Goal: Information Seeking & Learning: Learn about a topic

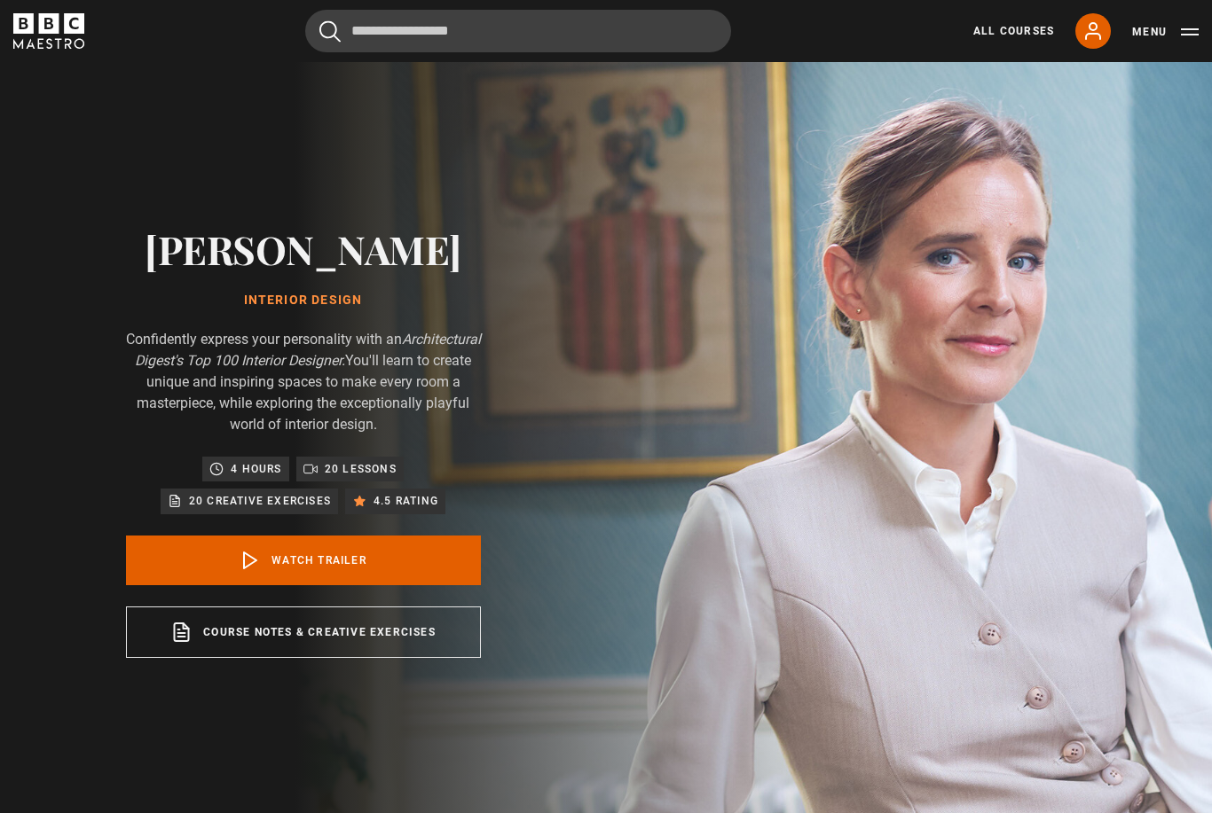
click at [315, 656] on link "Course notes & creative exercises opens in a new tab" at bounding box center [303, 632] width 355 height 51
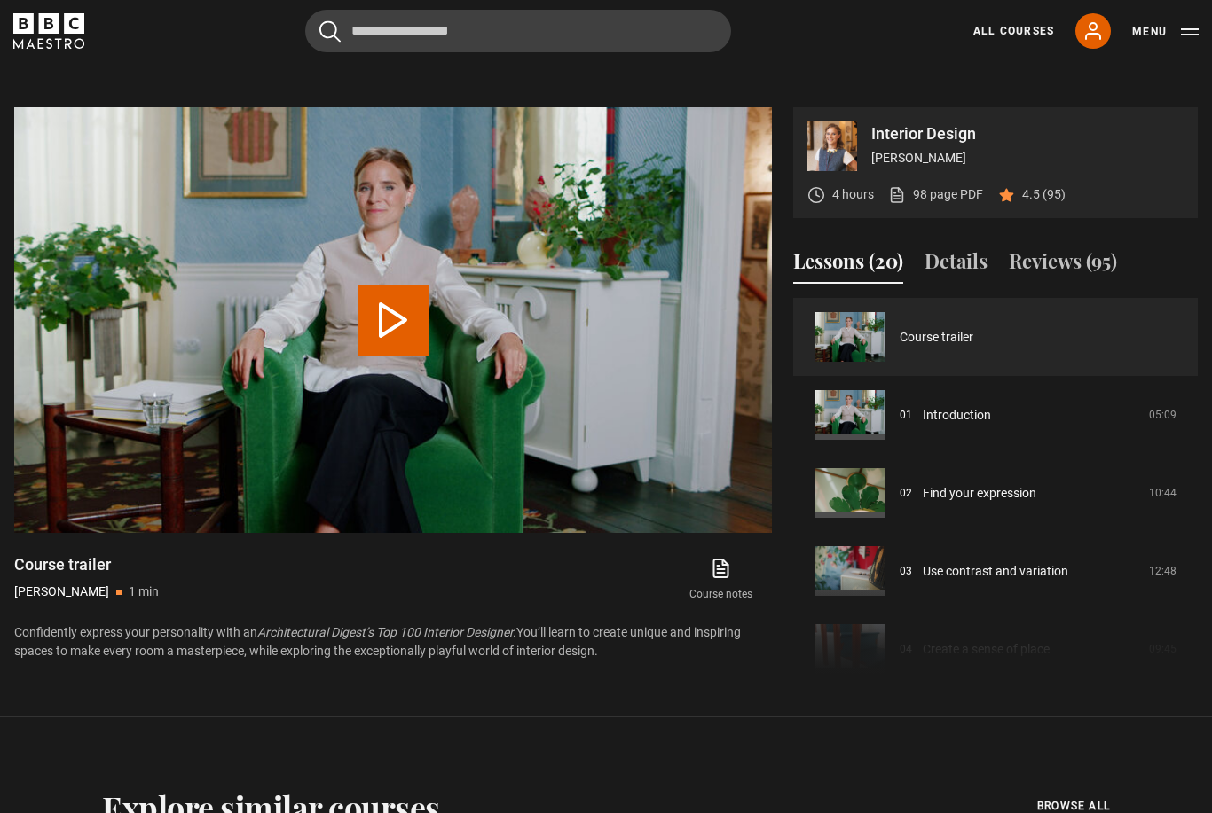
scroll to position [787, 0]
click at [957, 424] on link "Introduction" at bounding box center [957, 414] width 68 height 19
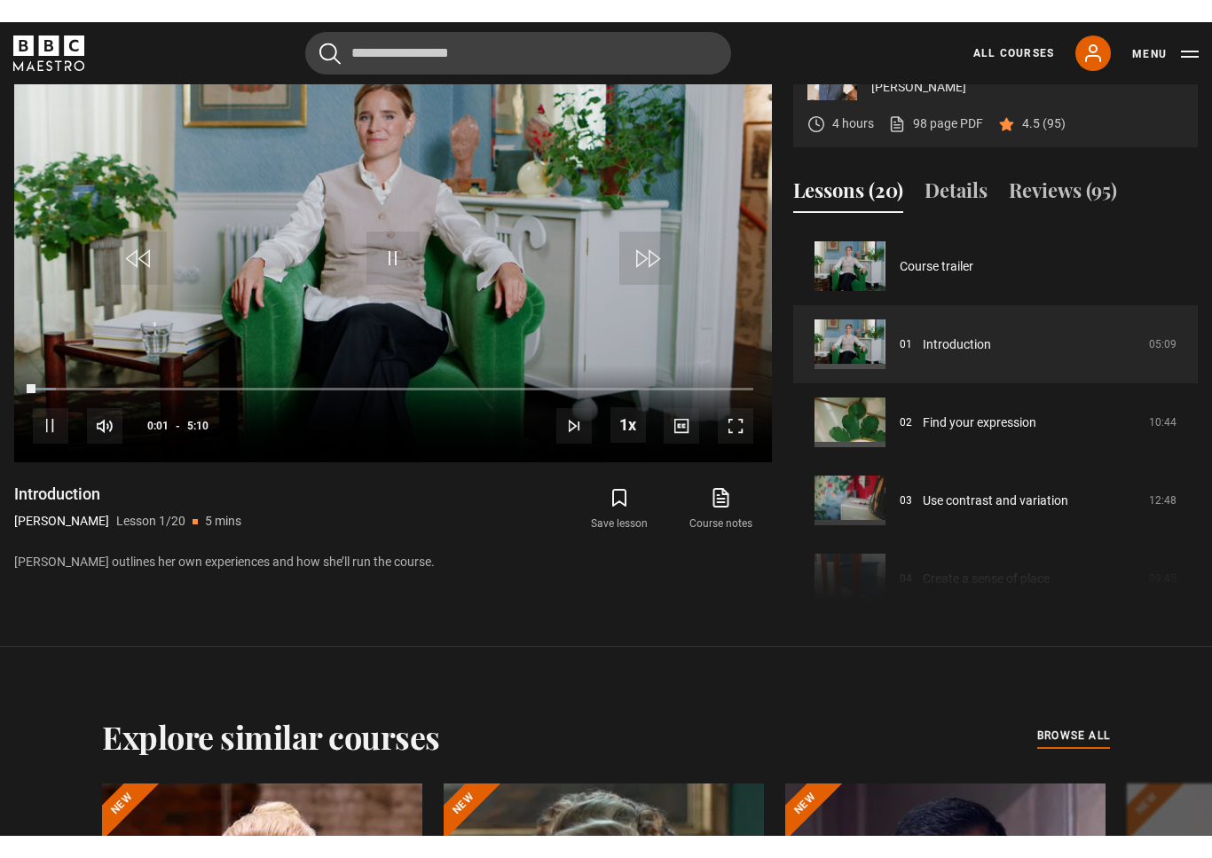
scroll to position [21, 0]
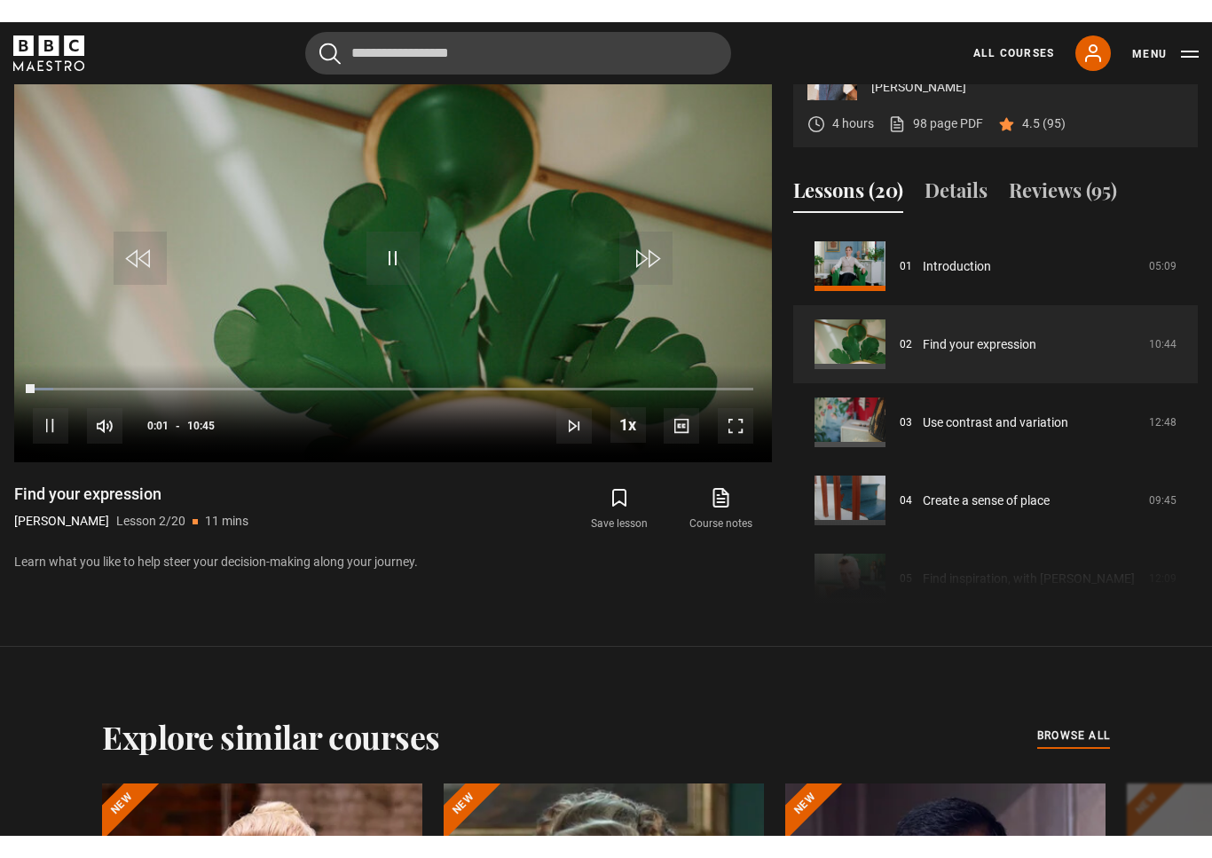
scroll to position [21, 0]
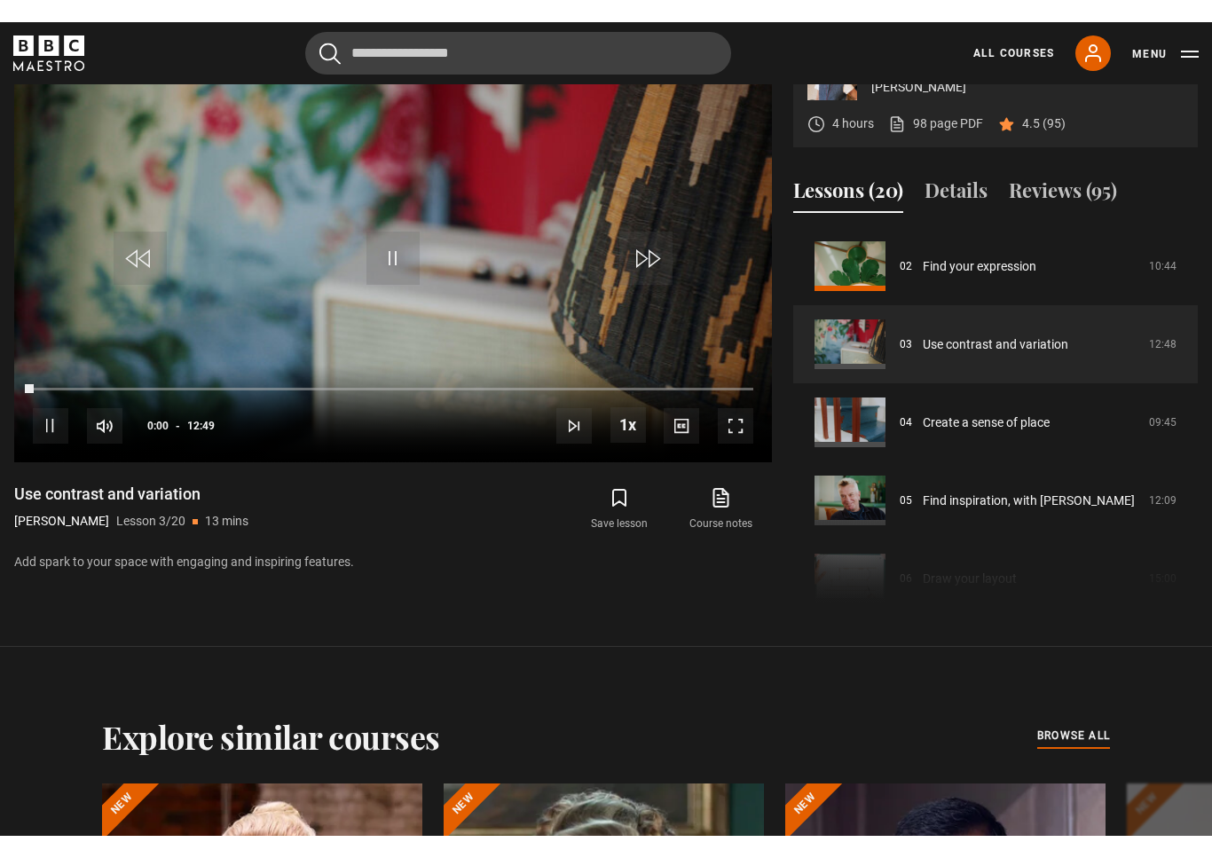
scroll to position [21, 0]
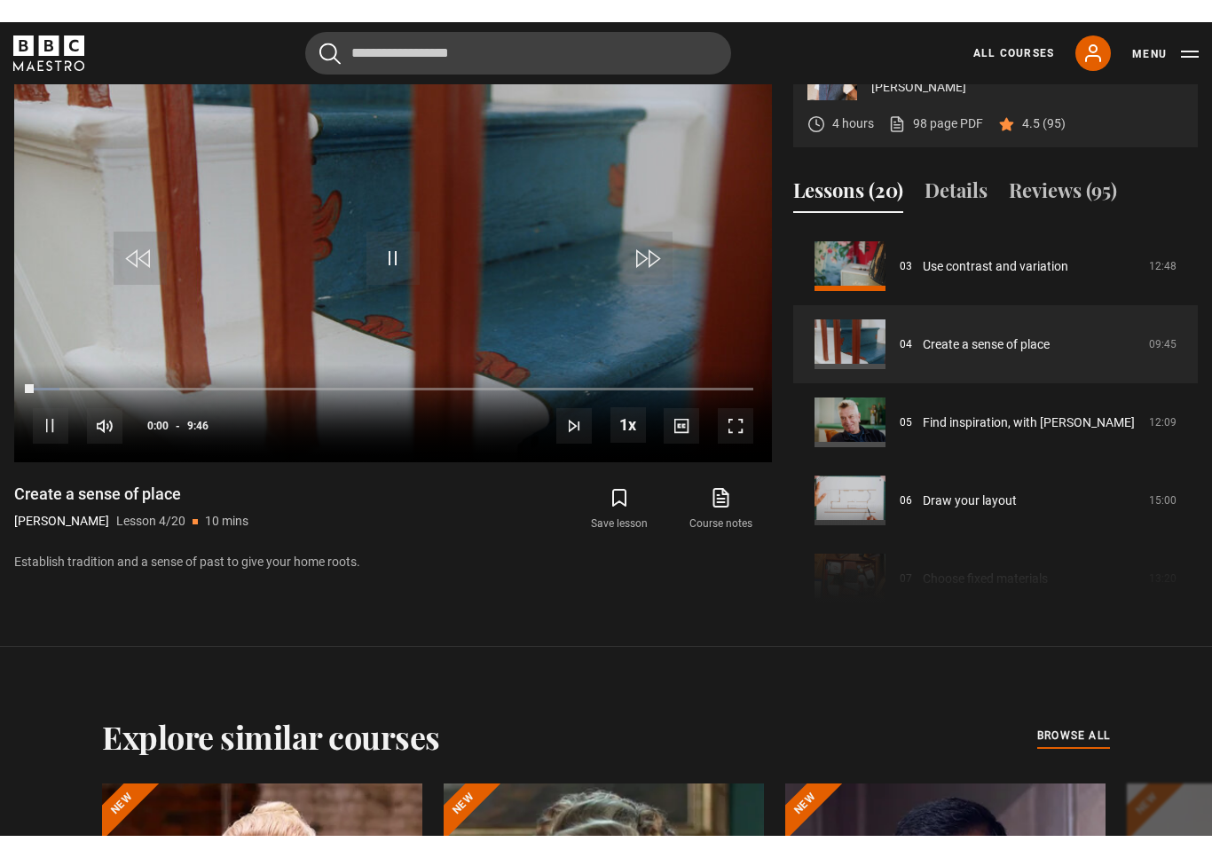
scroll to position [21, 0]
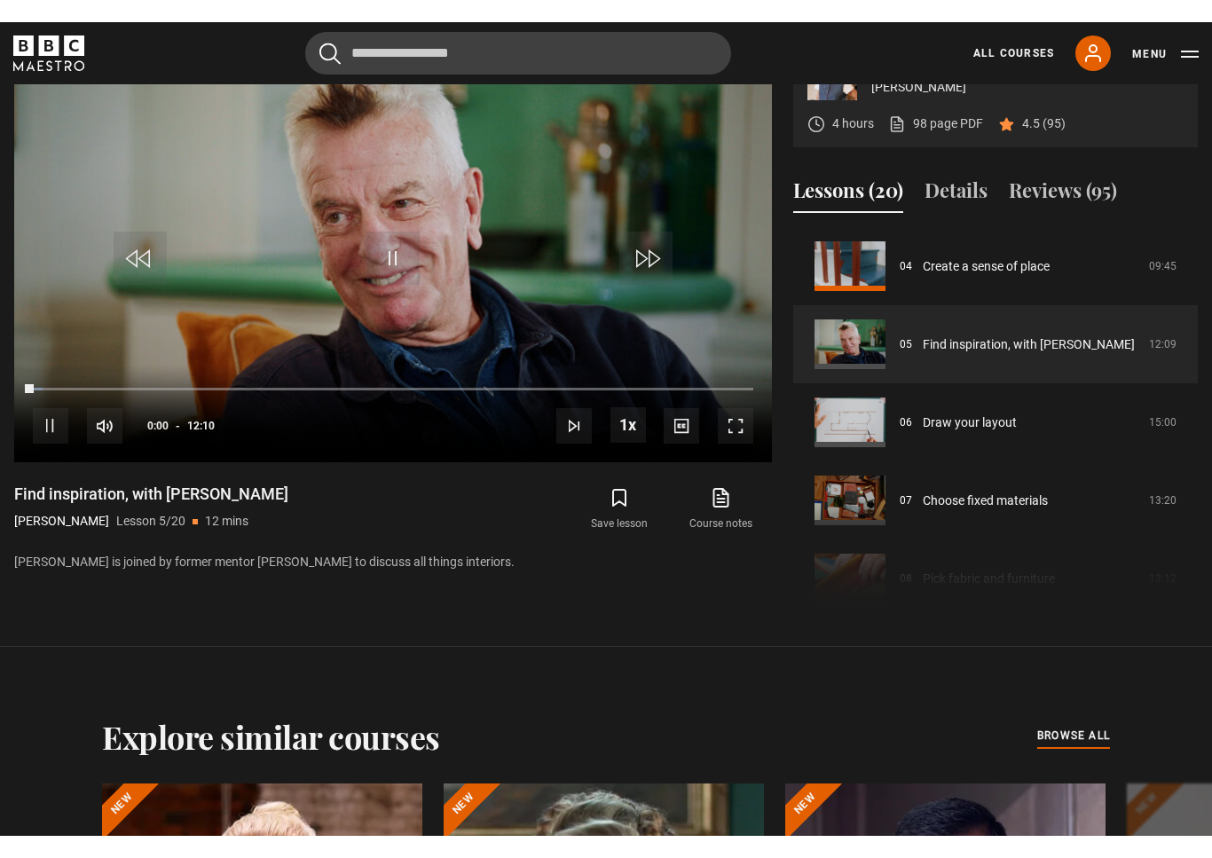
scroll to position [21, 0]
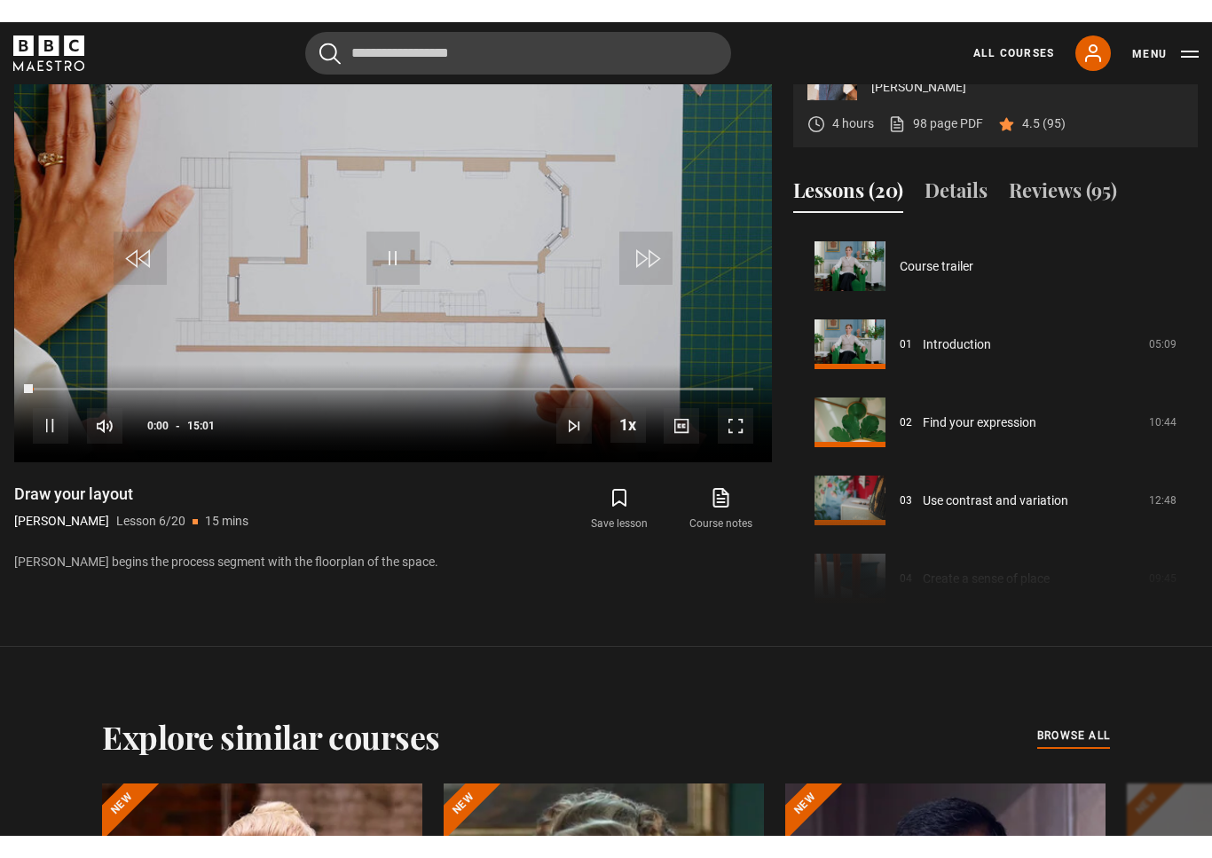
scroll to position [21, 0]
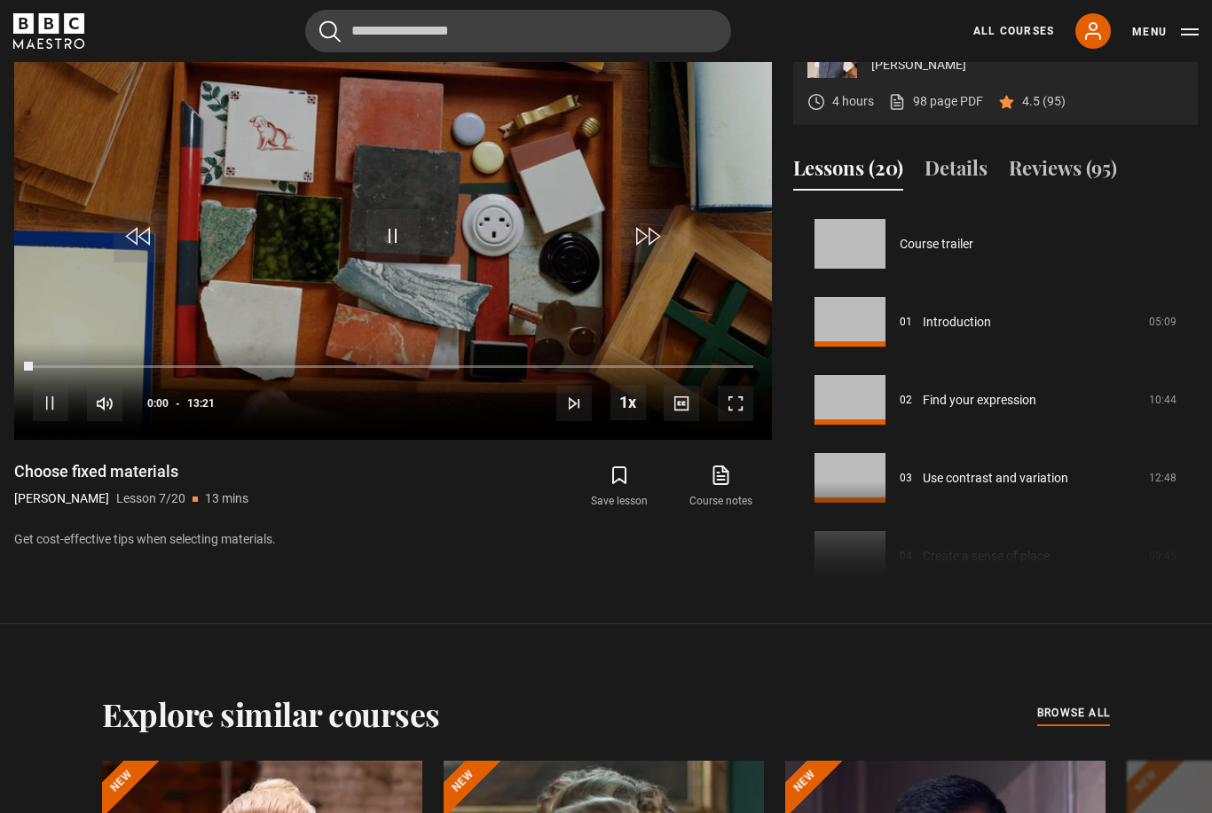
scroll to position [468, 0]
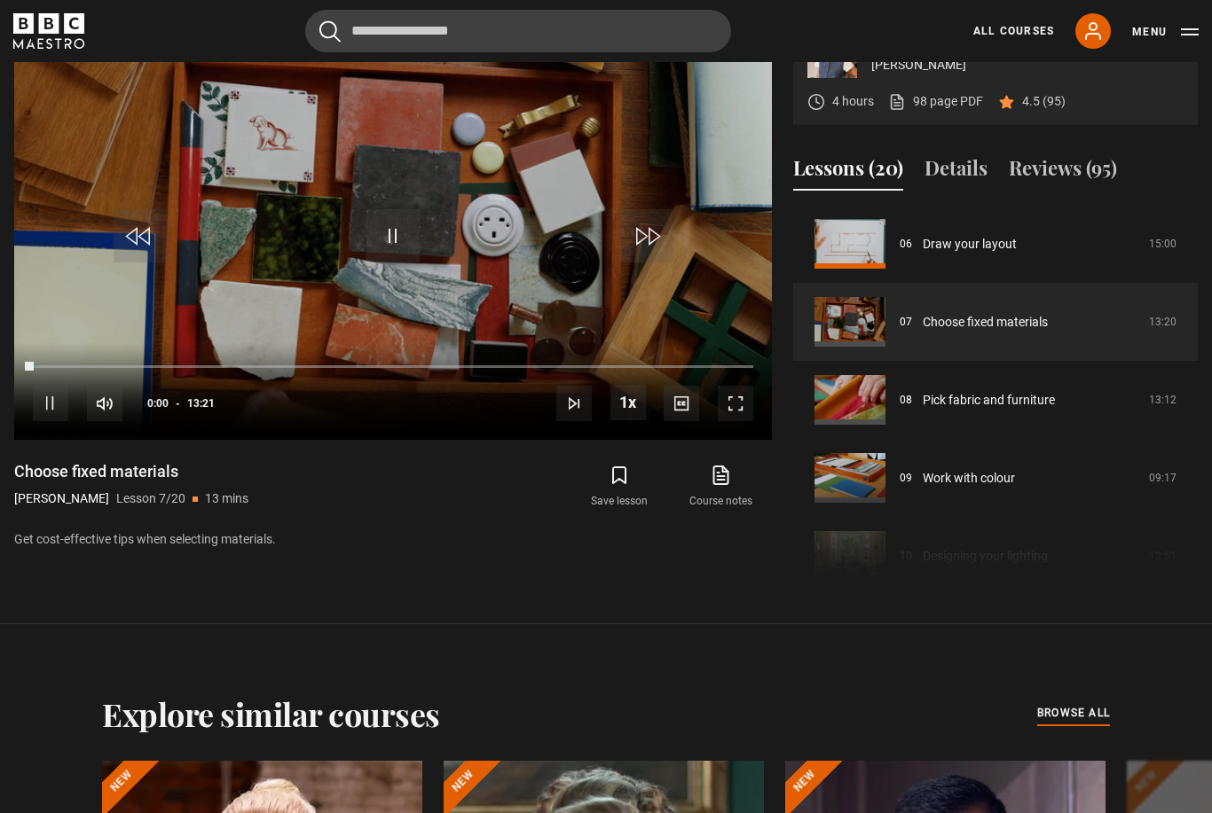
click at [731, 421] on span "Video Player" at bounding box center [735, 403] width 35 height 35
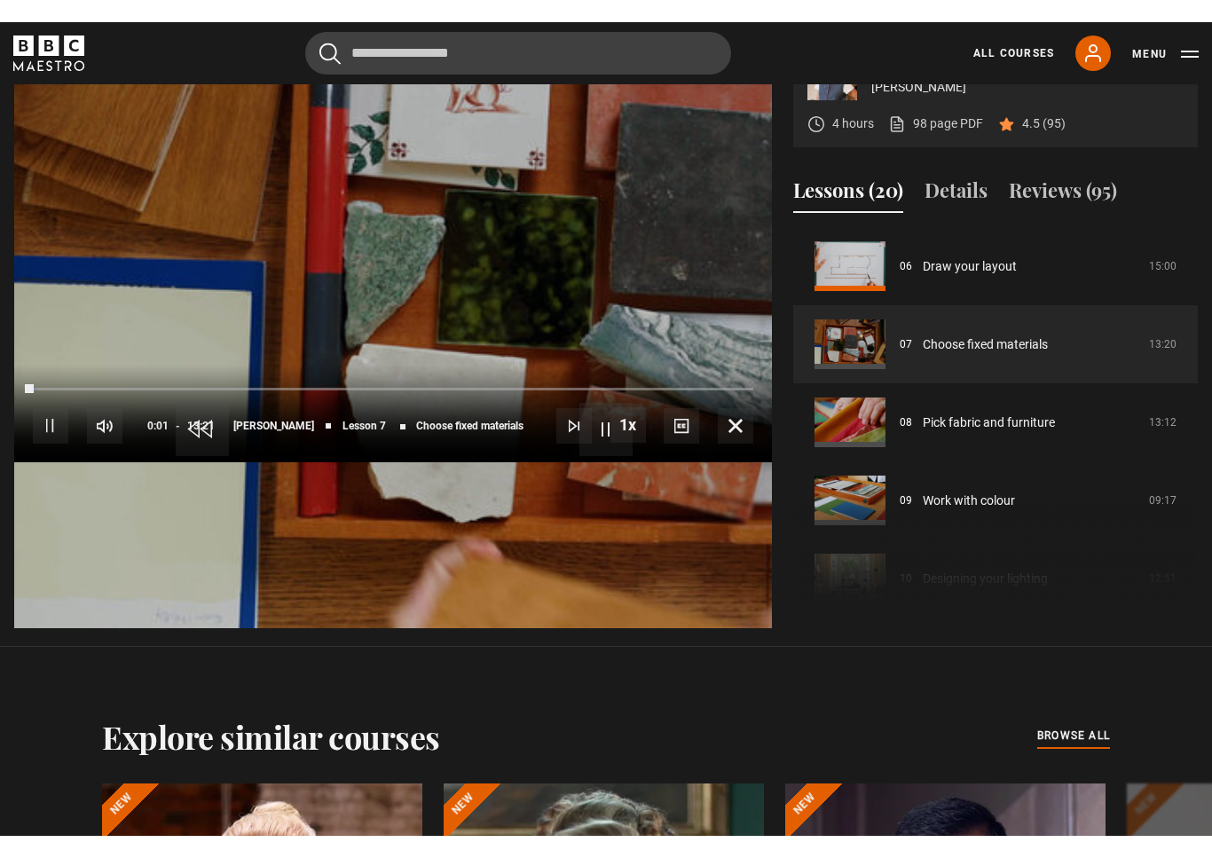
scroll to position [21, 0]
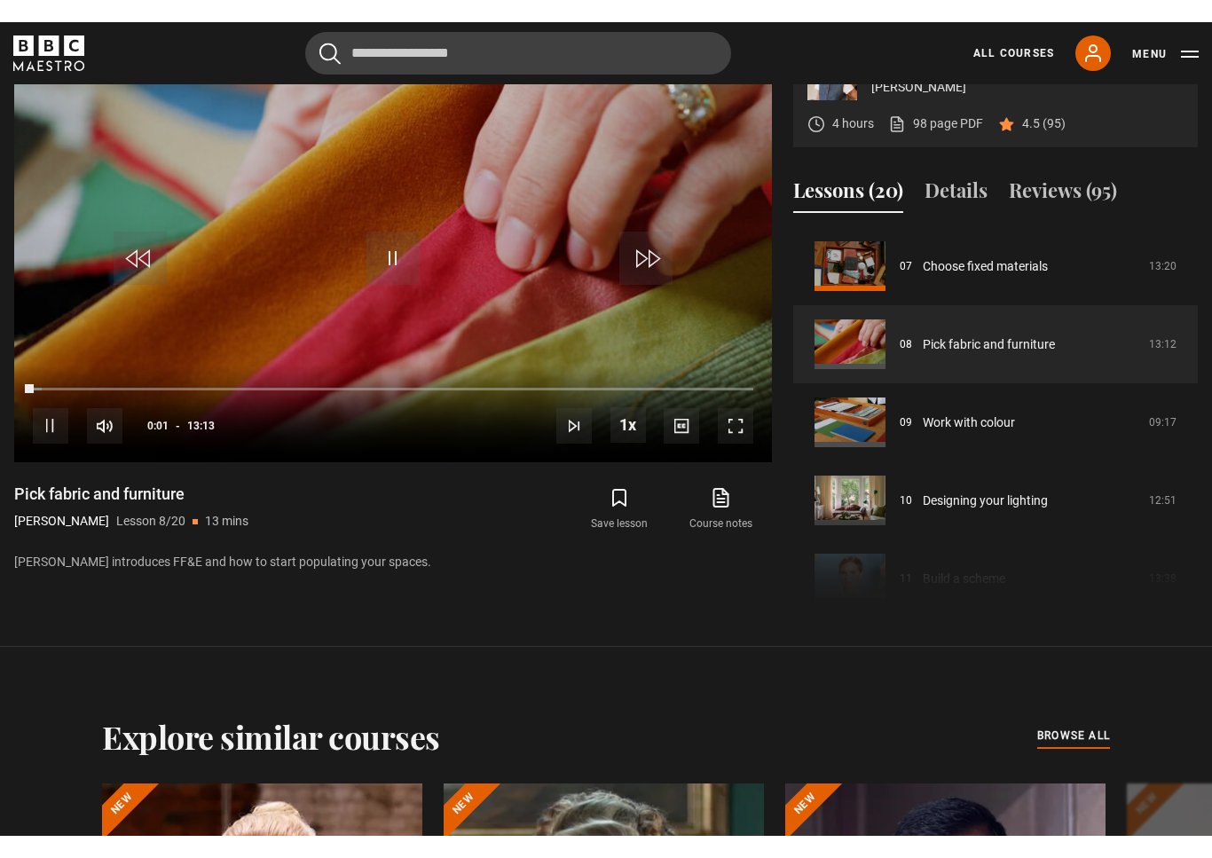
scroll to position [21, 0]
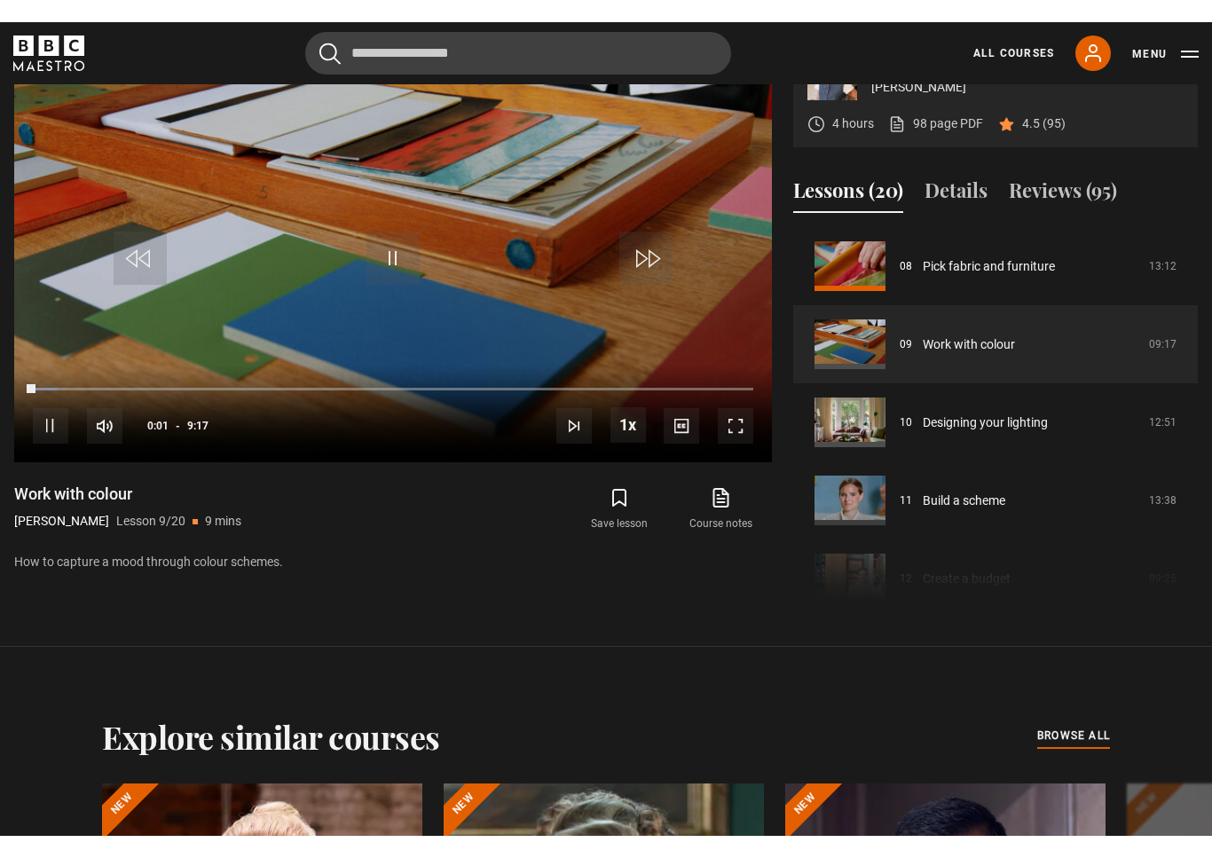
scroll to position [21, 0]
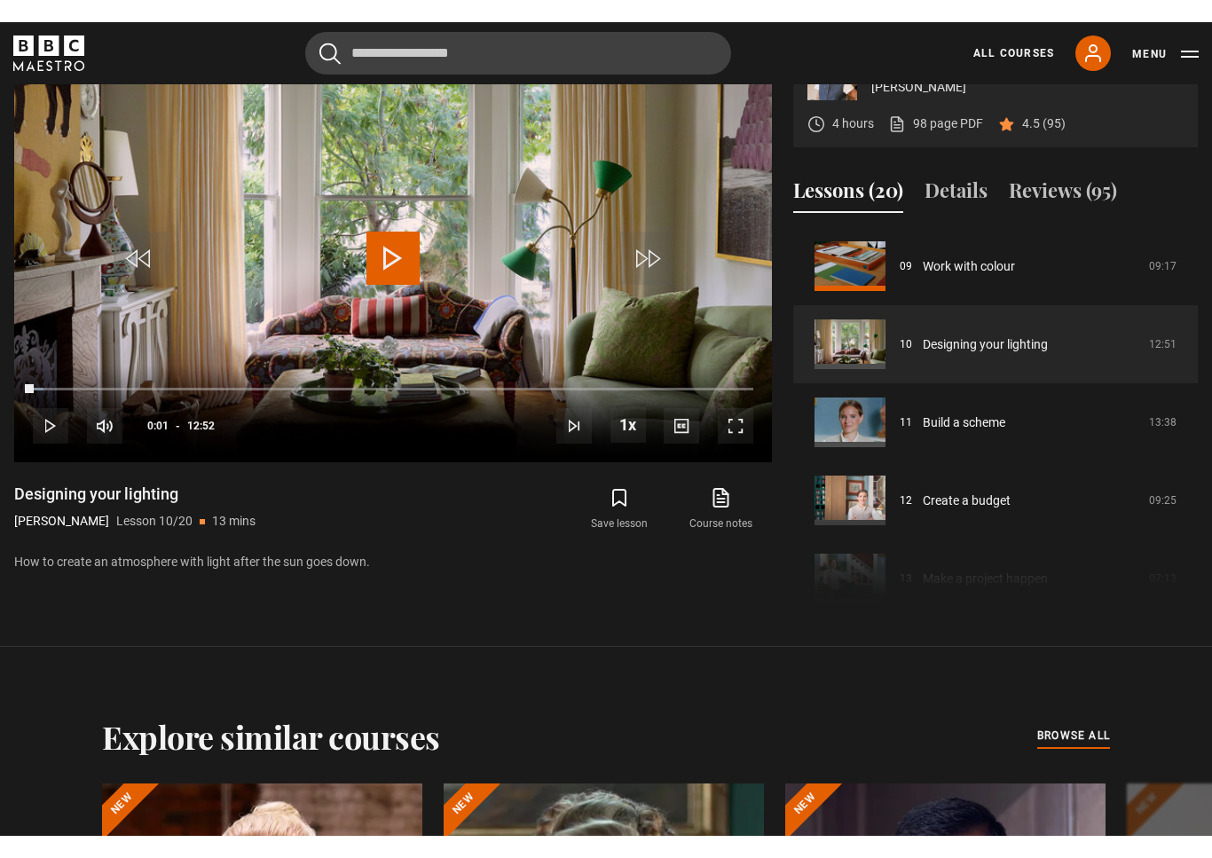
scroll to position [21, 0]
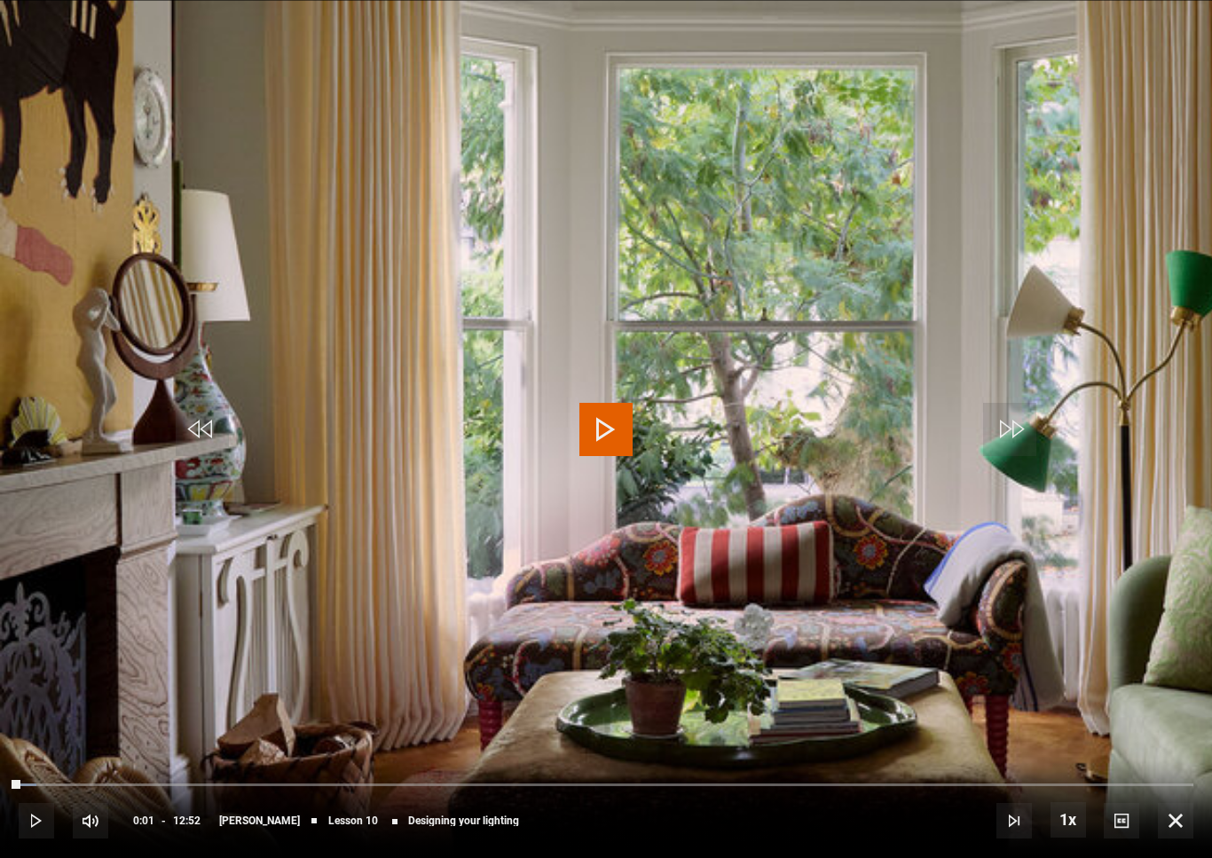
click at [602, 417] on span "Video Player" at bounding box center [605, 429] width 53 height 53
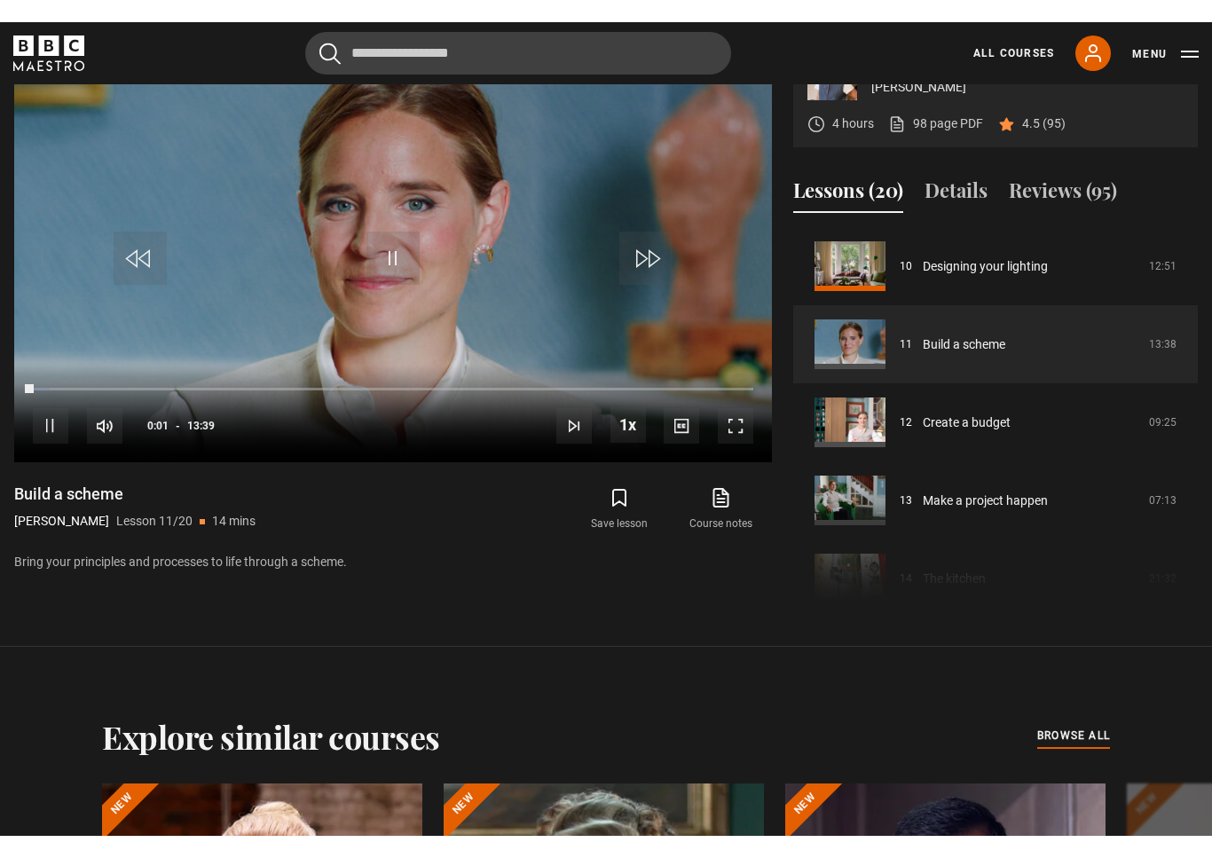
scroll to position [21, 0]
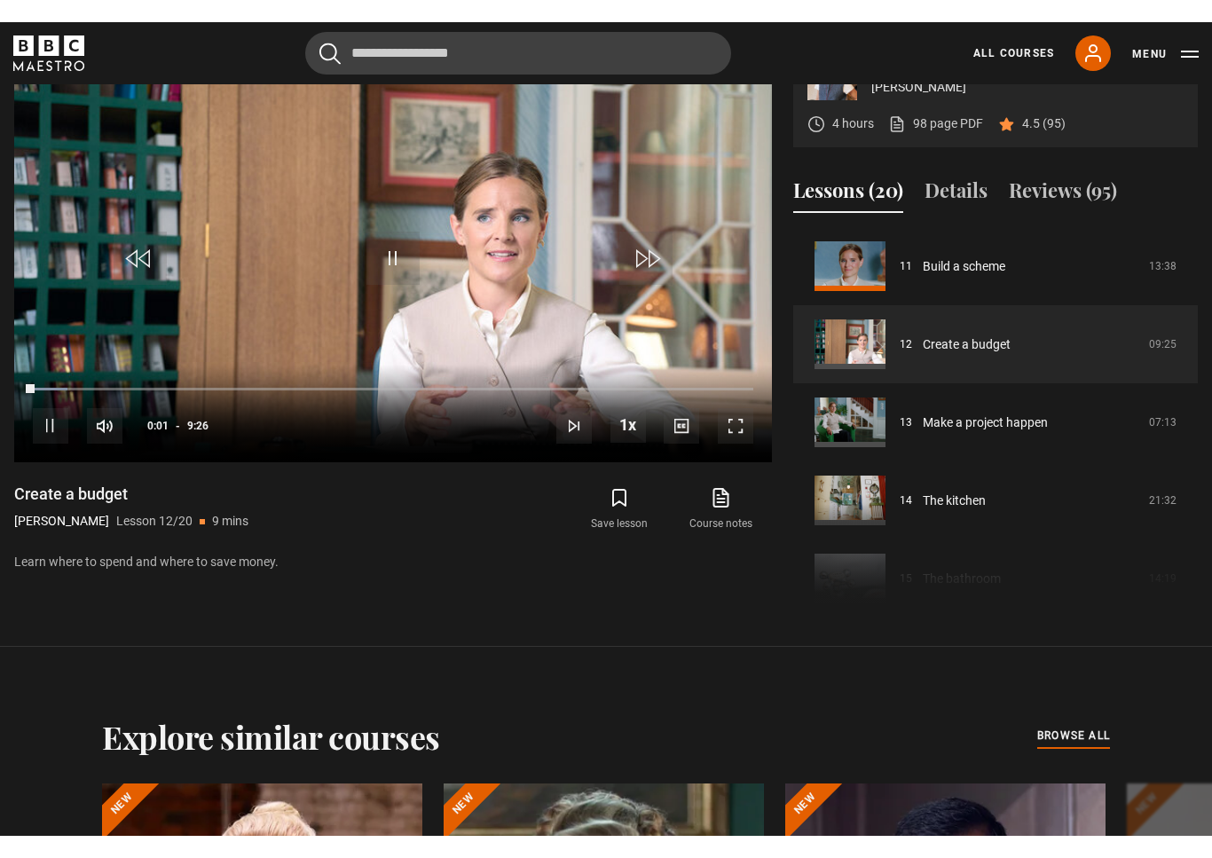
scroll to position [21, 0]
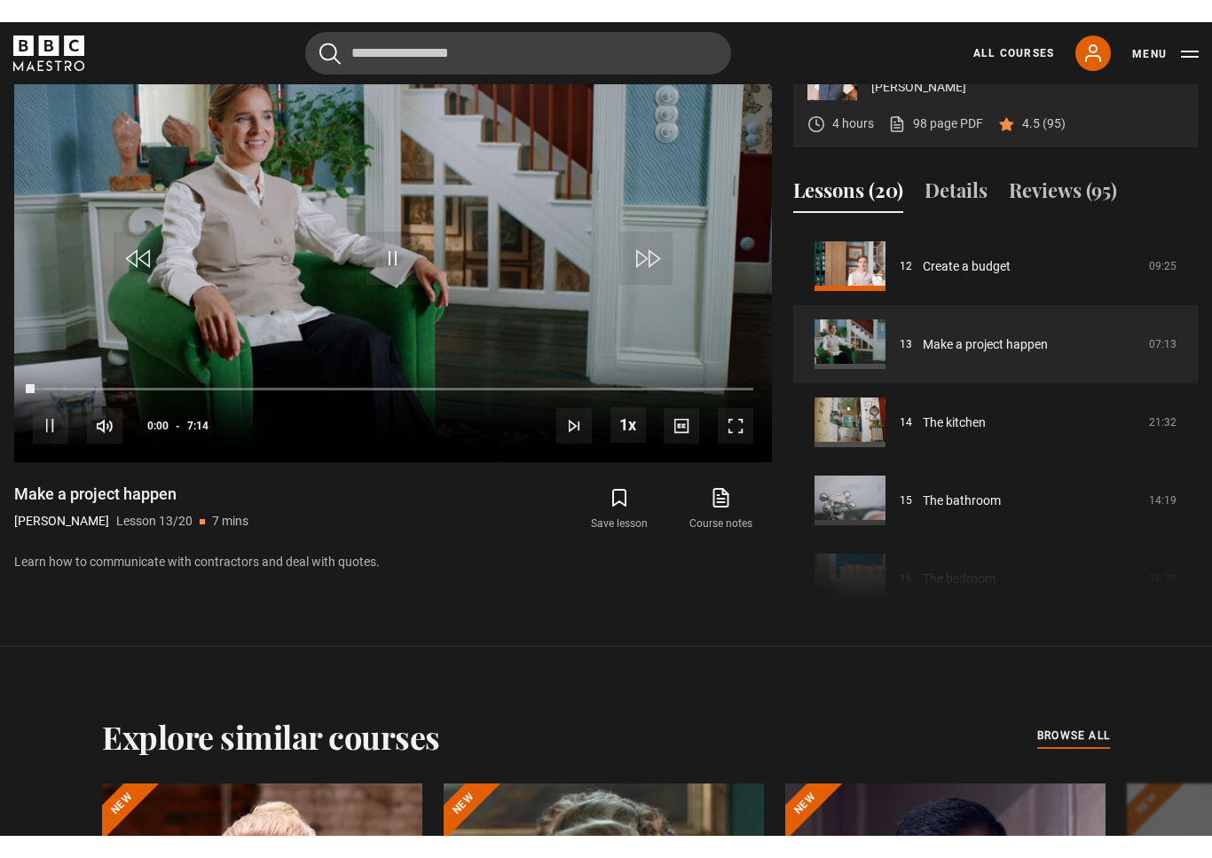
scroll to position [21, 0]
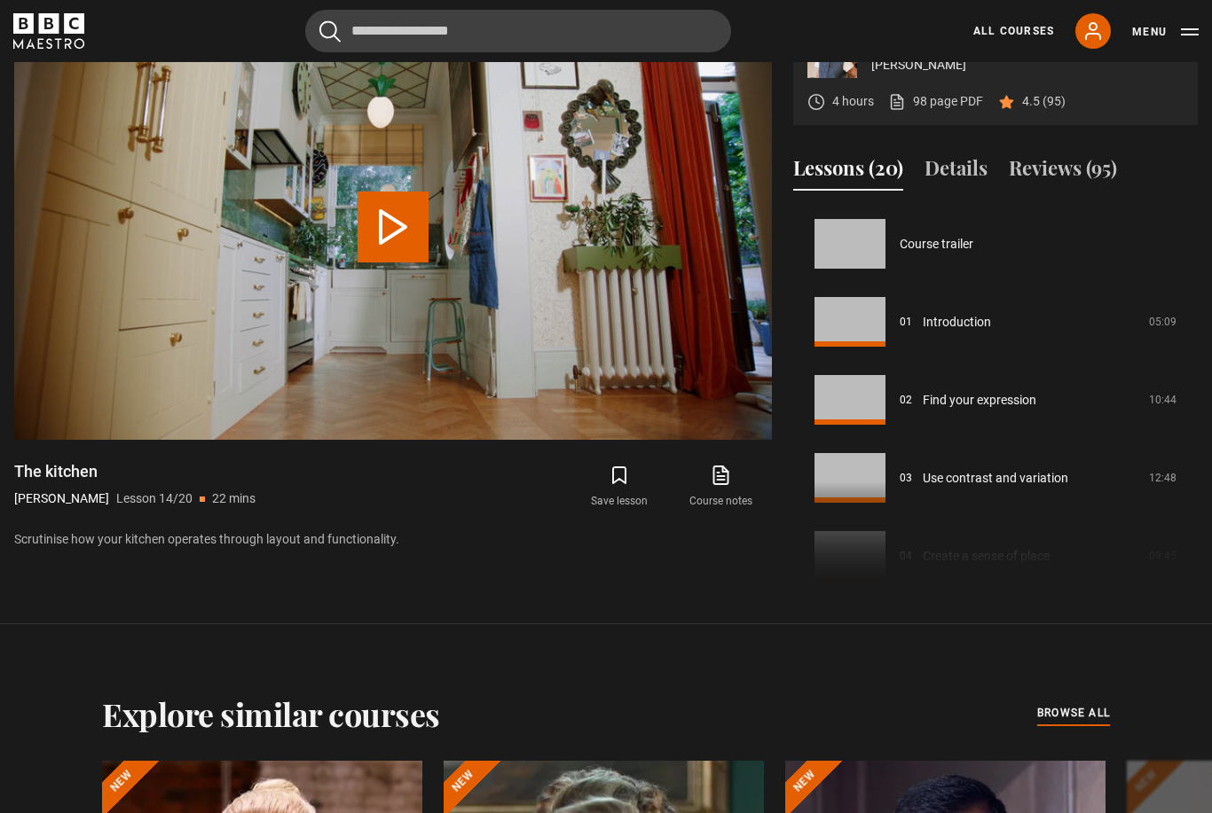
scroll to position [1015, 0]
